Goal: Task Accomplishment & Management: Manage account settings

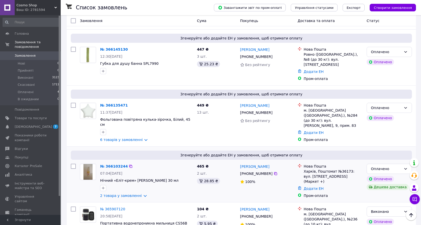
scroll to position [76, 0]
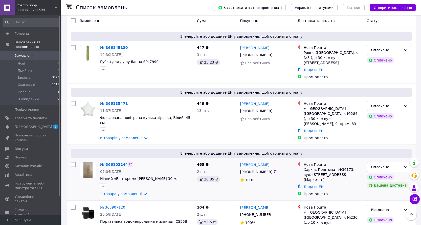
click at [129, 162] on icon at bounding box center [131, 164] width 4 height 4
click at [112, 162] on link "№ 366103244" at bounding box center [114, 164] width 28 height 4
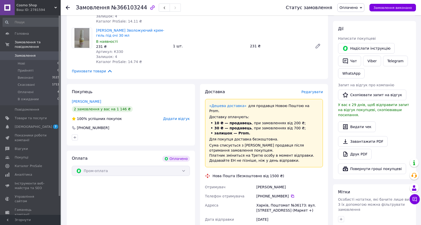
scroll to position [101, 0]
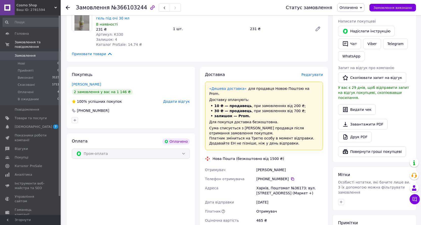
drag, startPoint x: 256, startPoint y: 154, endPoint x: 307, endPoint y: 176, distance: 55.4
click at [307, 176] on div "Отримувач [PERSON_NAME] Телефон отримувача +380 97 679 48 [GEOGRAPHIC_DATA][PER…" at bounding box center [264, 195] width 120 height 60
copy div "[PERSON_NAME] Телефон отримувача +380 97 679 48 [GEOGRAPHIC_DATA][PERSON_NAME] …"
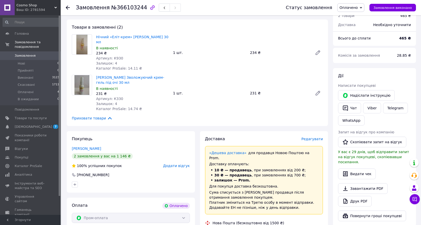
scroll to position [25, 0]
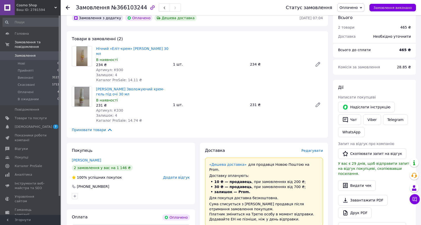
click at [114, 68] on span "Артикул: К930" at bounding box center [109, 70] width 27 height 4
copy span "К930"
click at [117, 108] on span "Артикул: К330" at bounding box center [109, 110] width 27 height 4
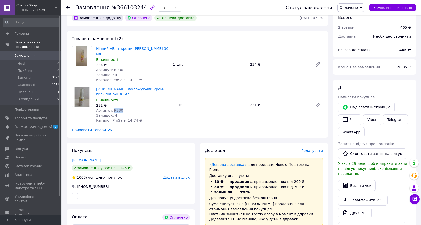
copy span "К330"
click at [67, 7] on icon at bounding box center [68, 8] width 4 height 4
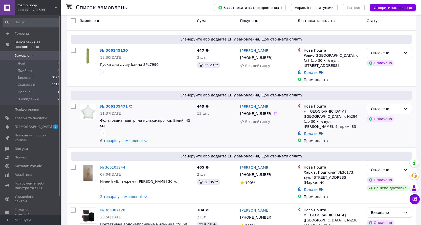
scroll to position [76, 0]
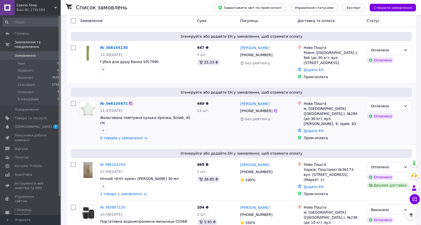
click at [129, 101] on icon at bounding box center [131, 103] width 4 height 4
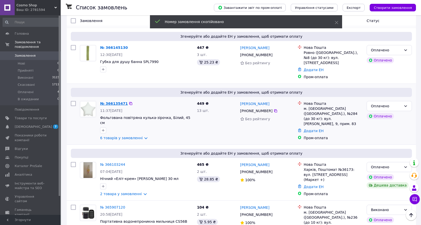
click at [114, 101] on link "№ 366135471" at bounding box center [114, 103] width 28 height 4
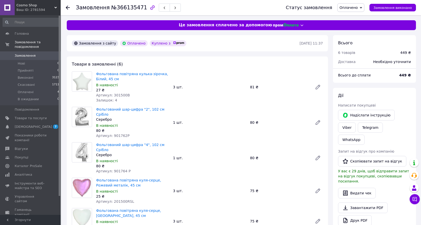
click at [116, 93] on span "Артикул: 301500B" at bounding box center [113, 95] width 34 height 4
copy span "301500B"
click at [118, 133] on span "Артикул: 901762P" at bounding box center [112, 135] width 33 height 4
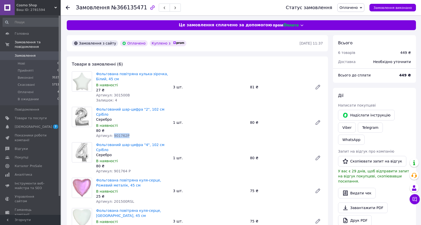
copy span "901762P"
click at [118, 169] on span "Артикул: 901764 P" at bounding box center [113, 171] width 35 height 4
copy span "901764"
click at [128, 168] on div "Артикул: 901764 P" at bounding box center [132, 170] width 73 height 5
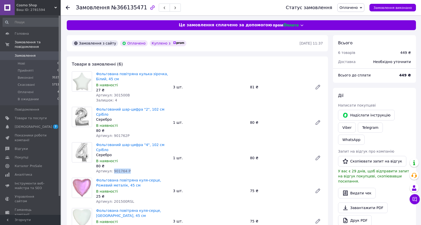
drag, startPoint x: 127, startPoint y: 161, endPoint x: 111, endPoint y: 160, distance: 15.7
click at [111, 168] on div "Артикул: 901764 P" at bounding box center [132, 170] width 73 height 5
copy span "901764 P"
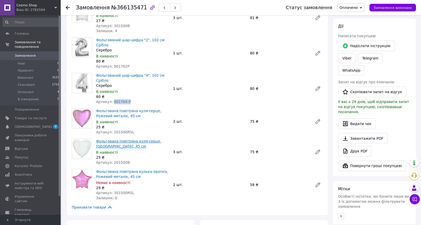
scroll to position [76, 0]
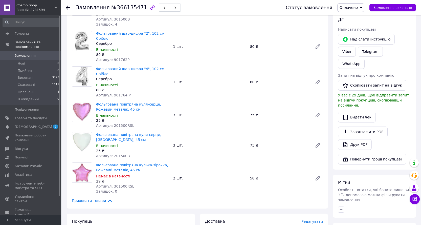
click at [119, 123] on span "Артикул: 201500RSL" at bounding box center [115, 125] width 38 height 4
copy span "201500RSL"
click at [119, 154] on span "Артикул: 201500B" at bounding box center [113, 156] width 34 height 4
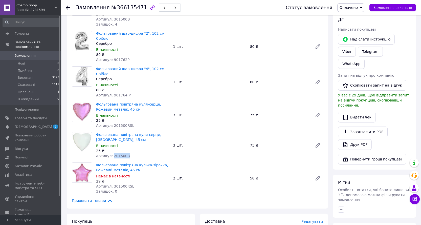
copy span "201500B"
click at [121, 184] on span "Артикул: 301500RSL" at bounding box center [115, 186] width 38 height 4
copy span "301500RSL"
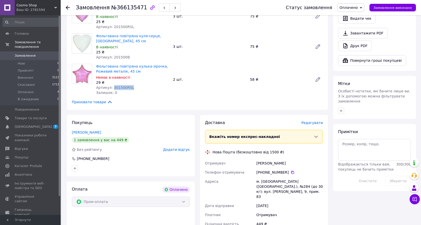
scroll to position [253, 0]
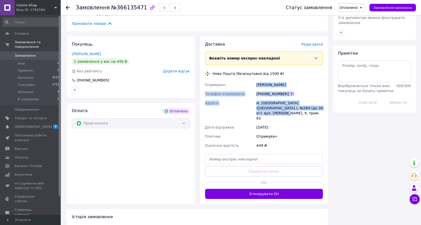
drag, startPoint x: 256, startPoint y: 74, endPoint x: 309, endPoint y: 96, distance: 58.0
click at [308, 95] on div "Отримувач [PERSON_NAME] Телефон отримувача [PHONE_NUMBER]   Адреса м. [GEOGRAPH…" at bounding box center [264, 115] width 120 height 70
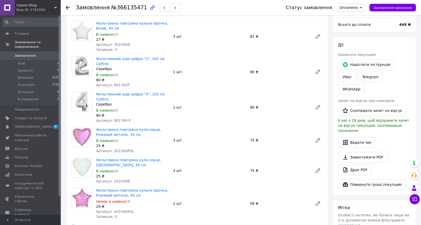
scroll to position [0, 0]
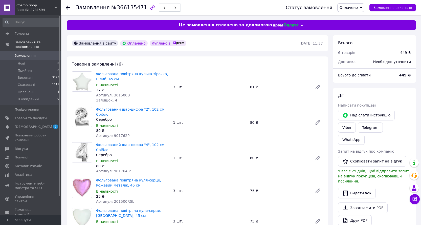
click at [67, 8] on use at bounding box center [68, 8] width 4 height 4
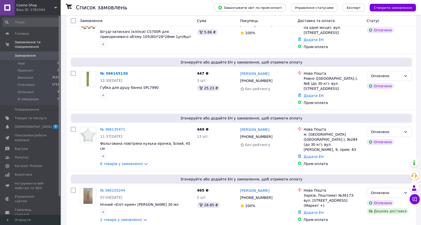
scroll to position [51, 0]
click at [129, 71] on icon at bounding box center [130, 72] width 3 height 3
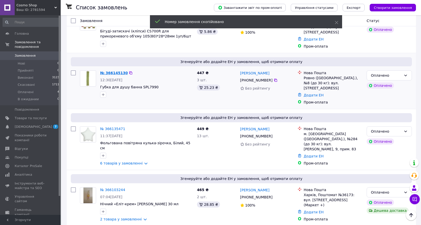
click at [109, 71] on link "№ 366145130" at bounding box center [114, 73] width 28 height 4
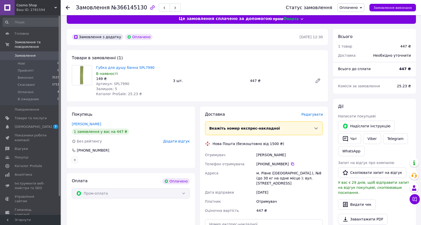
scroll to position [51, 0]
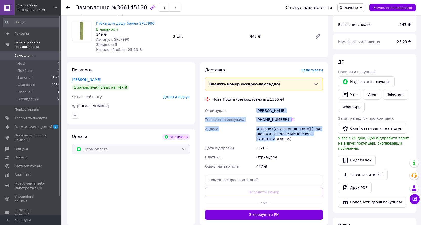
drag, startPoint x: 256, startPoint y: 109, endPoint x: 315, endPoint y: 136, distance: 65.1
click at [315, 136] on div "Отримувач [PERSON_NAME] Телефон отримувача [PHONE_NUMBER]   [GEOGRAPHIC_DATA][P…" at bounding box center [264, 138] width 120 height 65
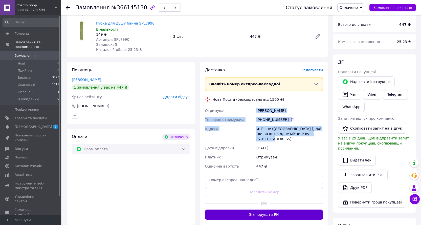
click at [278, 209] on button "Згенерувати ЕН" at bounding box center [264, 214] width 118 height 10
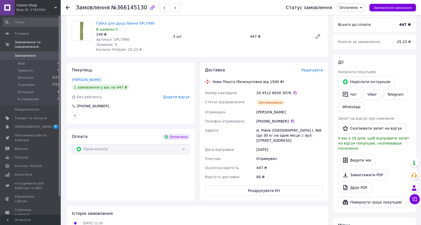
click at [117, 39] on span "Артикул: SPL7990" at bounding box center [112, 39] width 33 height 4
click at [293, 94] on icon at bounding box center [294, 92] width 3 height 3
click at [117, 39] on span "Артикул: SPL7990" at bounding box center [112, 39] width 33 height 4
drag, startPoint x: 117, startPoint y: 39, endPoint x: 131, endPoint y: 40, distance: 13.9
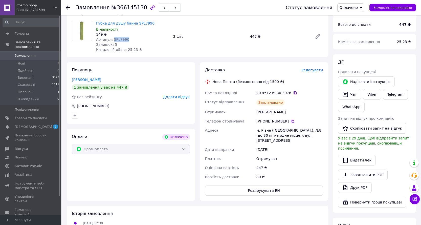
click at [118, 39] on span "Артикул: SPL7990" at bounding box center [112, 39] width 33 height 4
click at [67, 7] on icon at bounding box center [68, 8] width 4 height 4
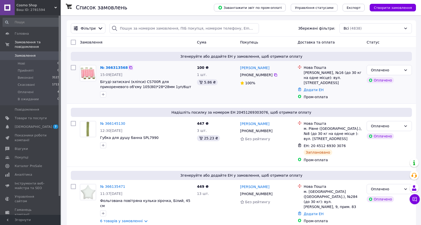
click at [129, 67] on icon at bounding box center [130, 67] width 3 height 3
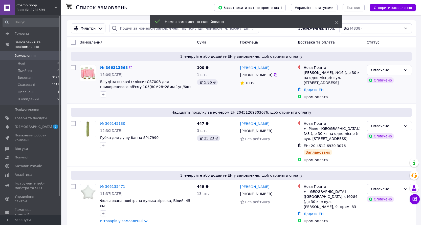
click at [113, 67] on link "№ 366313568" at bounding box center [114, 67] width 28 height 4
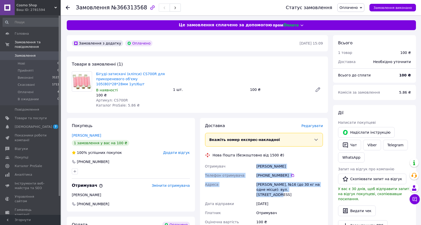
drag, startPoint x: 256, startPoint y: 165, endPoint x: 304, endPoint y: 191, distance: 54.6
click at [304, 191] on div "Отримувач [PERSON_NAME] Телефон отримувача [PHONE_NUMBER]   [PERSON_NAME], №16 …" at bounding box center [264, 193] width 120 height 65
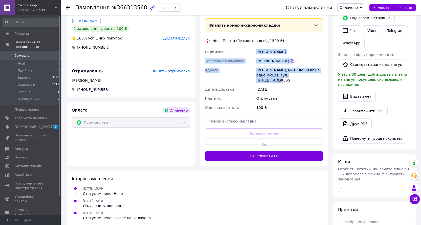
scroll to position [126, 0]
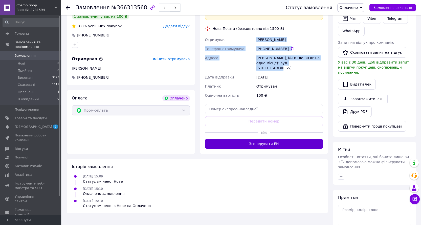
click at [264, 138] on button "Згенерувати ЕН" at bounding box center [264, 143] width 118 height 10
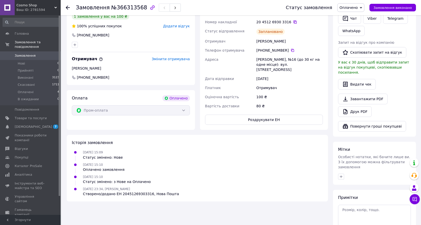
click at [293, 22] on icon at bounding box center [294, 21] width 3 height 3
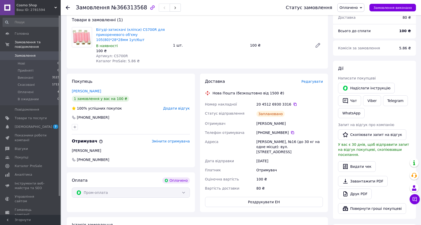
scroll to position [25, 0]
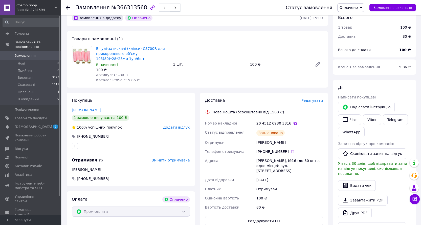
click at [118, 75] on span "Артикул: CS700R" at bounding box center [112, 75] width 32 height 4
click at [68, 6] on icon at bounding box center [68, 8] width 4 height 4
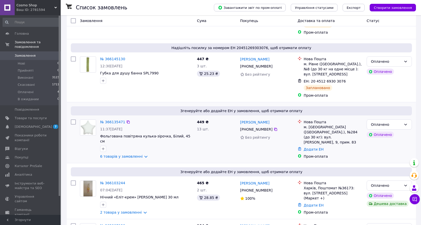
scroll to position [76, 0]
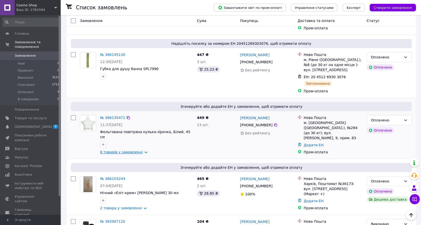
click at [123, 150] on link "6 товарів у замовленні" at bounding box center [121, 152] width 42 height 4
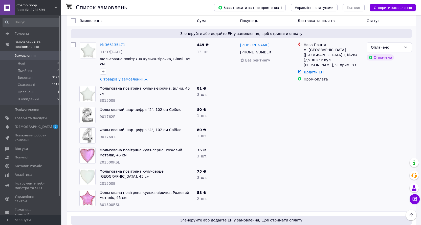
scroll to position [152, 0]
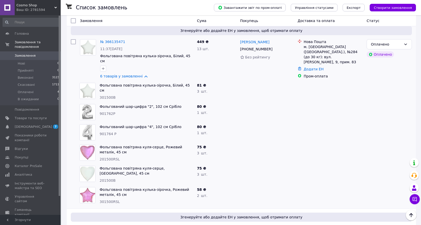
click at [110, 95] on span "301500B" at bounding box center [108, 97] width 16 height 4
click at [108, 111] on span "901762P" at bounding box center [108, 113] width 16 height 4
drag, startPoint x: 113, startPoint y: 123, endPoint x: 100, endPoint y: 122, distance: 13.2
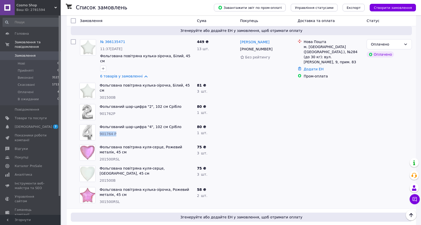
click at [100, 132] on span "901764 P" at bounding box center [108, 134] width 17 height 4
click at [110, 157] on span "201500RSL" at bounding box center [110, 159] width 20 height 4
click at [109, 178] on span "201500B" at bounding box center [108, 180] width 16 height 4
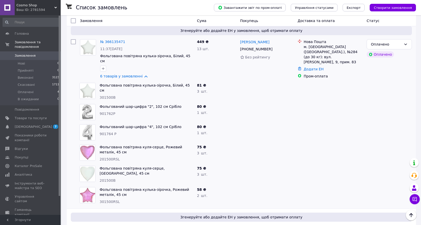
click at [108, 199] on span "301500RSL" at bounding box center [110, 201] width 20 height 4
click at [110, 199] on span "301500RSL" at bounding box center [110, 201] width 20 height 4
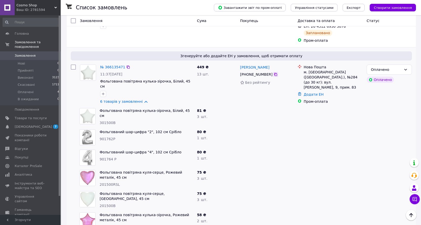
click at [274, 73] on icon at bounding box center [275, 74] width 3 height 3
click at [108, 65] on link "№ 366135471" at bounding box center [112, 67] width 25 height 4
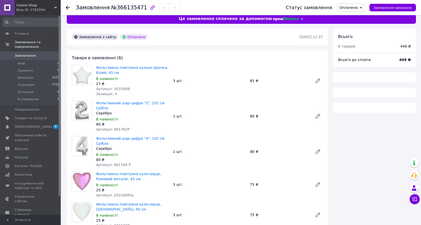
scroll to position [126, 0]
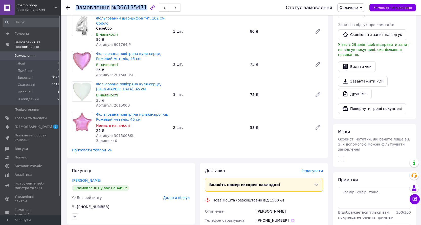
drag, startPoint x: 76, startPoint y: 6, endPoint x: 138, endPoint y: 8, distance: 61.9
click at [138, 8] on h1 "Замовлення №366135471" at bounding box center [111, 8] width 71 height 6
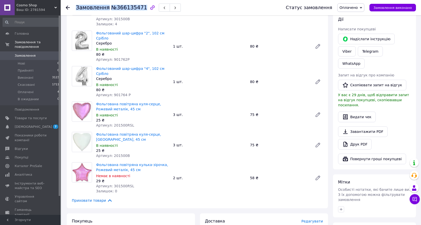
scroll to position [76, 0]
click at [70, 7] on div at bounding box center [71, 7] width 10 height 15
click at [68, 6] on icon at bounding box center [68, 8] width 4 height 4
